Goal: Information Seeking & Learning: Learn about a topic

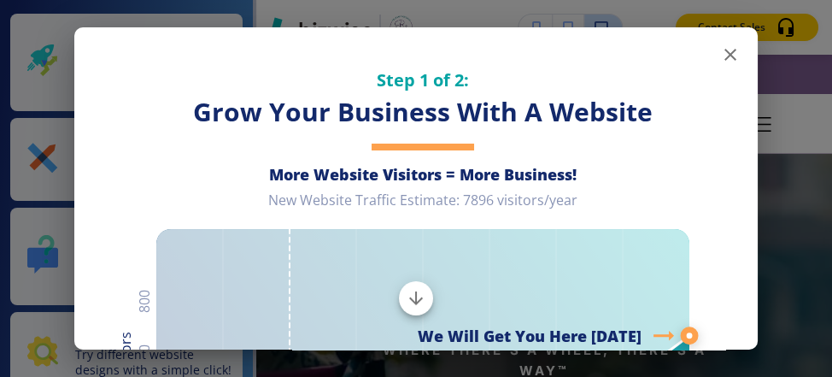
click at [795, 192] on div "Step 1 of 2: Grow Your Business With A Website More Website Visitors = More Bus…" at bounding box center [416, 188] width 832 height 377
